Goal: Task Accomplishment & Management: Manage account settings

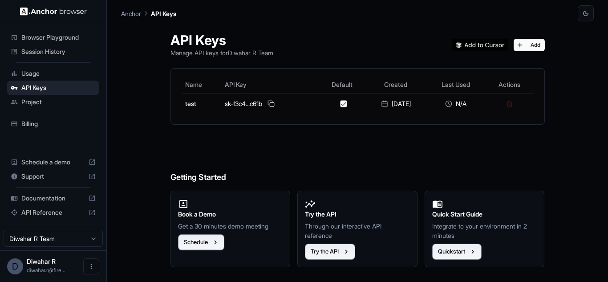
click at [36, 126] on span "Billing" at bounding box center [58, 123] width 74 height 9
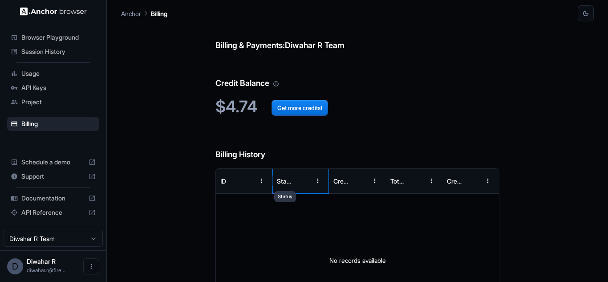
click at [291, 178] on div "Status" at bounding box center [285, 181] width 16 height 8
click at [238, 180] on button "Sort" at bounding box center [245, 181] width 16 height 16
click at [90, 199] on icon at bounding box center [91, 197] width 5 height 5
